Goal: Check status: Check status

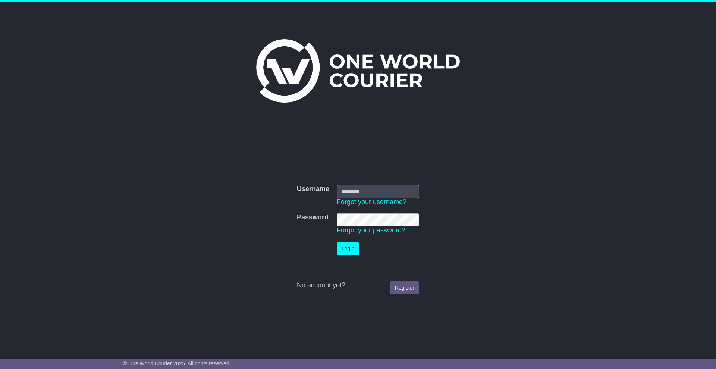
type input "**********"
click at [347, 249] on button "Login" at bounding box center [348, 248] width 22 height 13
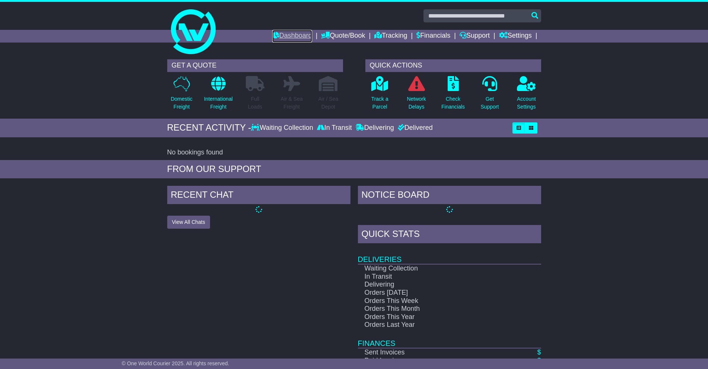
click at [285, 38] on link "Dashboard" at bounding box center [292, 36] width 40 height 13
click at [284, 37] on link "Dashboard" at bounding box center [292, 36] width 40 height 13
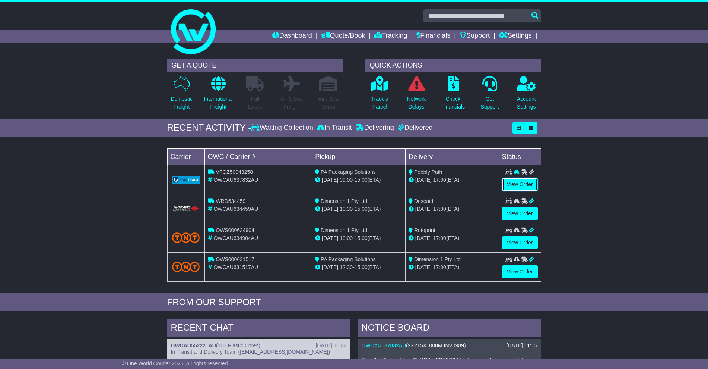
click at [521, 186] on link "View Order" at bounding box center [520, 184] width 36 height 13
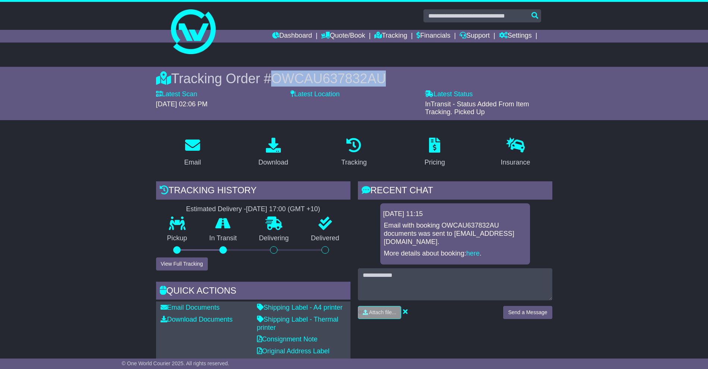
drag, startPoint x: 277, startPoint y: 79, endPoint x: 395, endPoint y: 80, distance: 117.8
click at [395, 80] on div "Tracking Order # OWCAU637832AU" at bounding box center [354, 78] width 397 height 16
copy span "OWCAU637832AU"
